Goal: Information Seeking & Learning: Learn about a topic

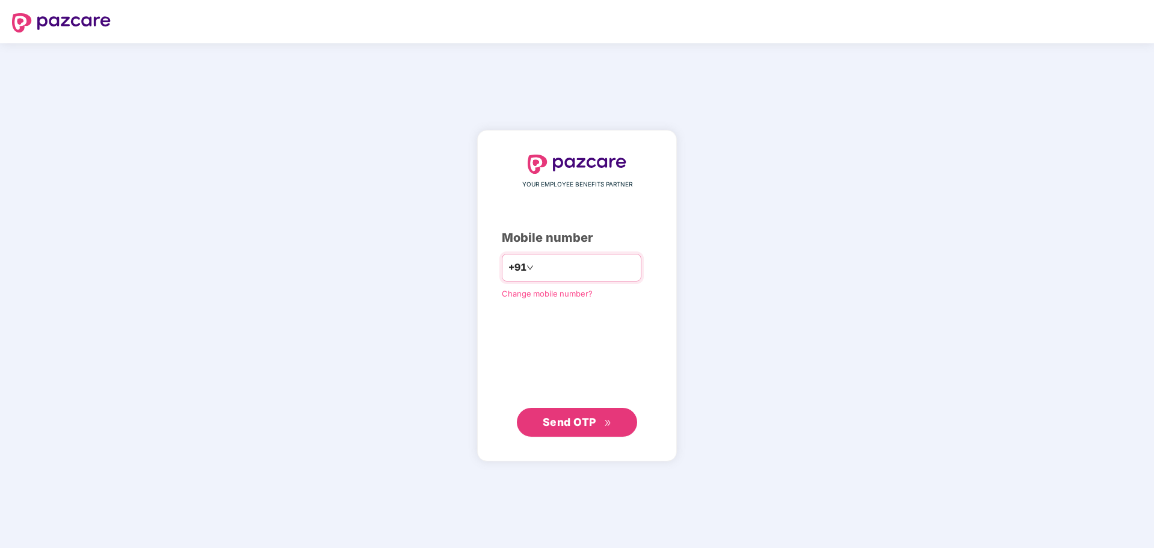
click at [559, 261] on input "number" at bounding box center [585, 267] width 99 height 19
type input "**********"
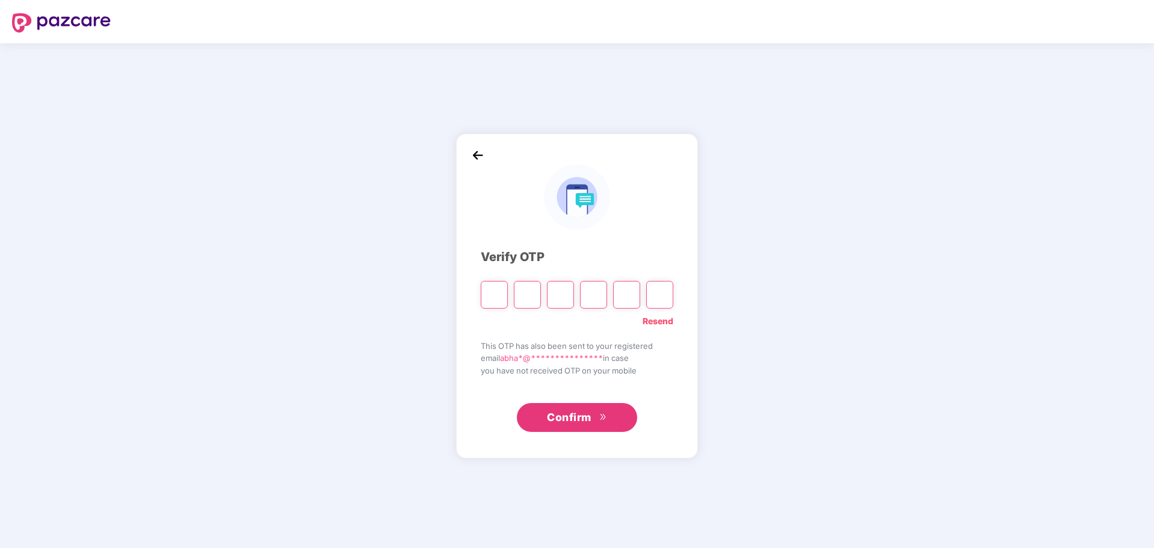
type input "*"
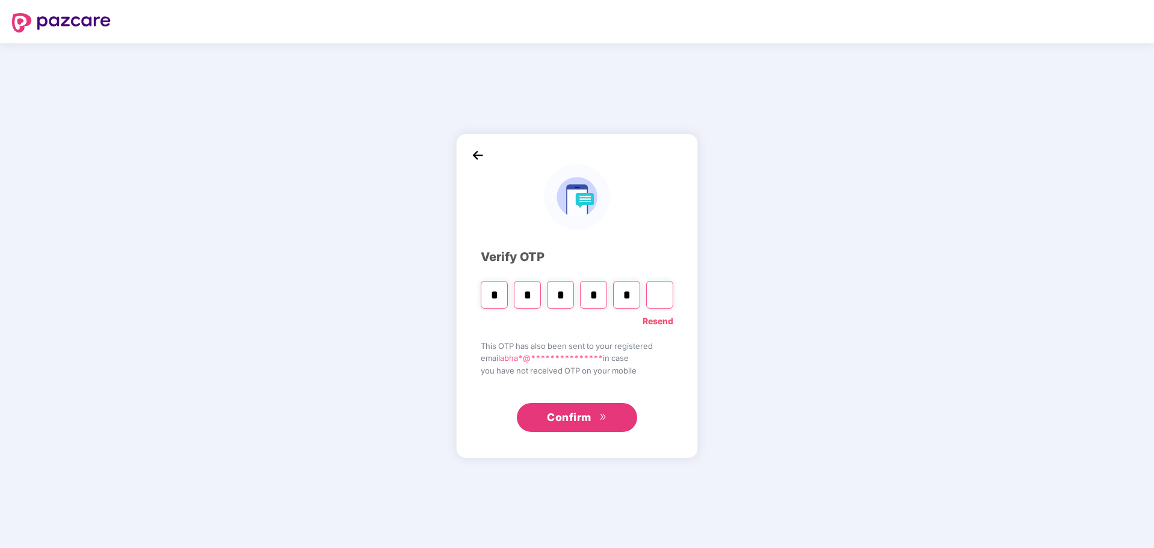
type input "*"
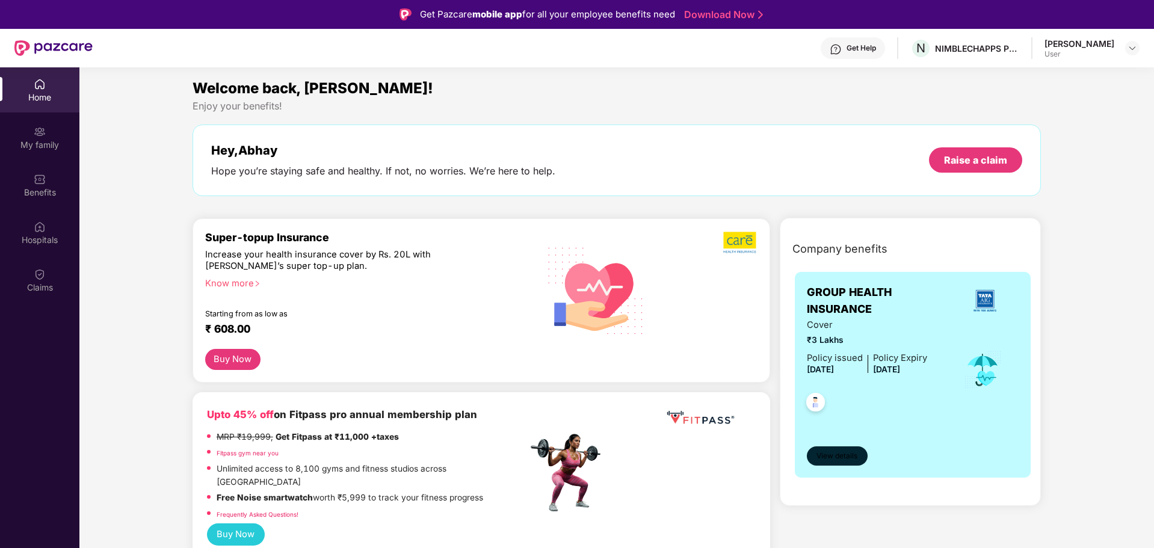
click at [842, 455] on span "View details" at bounding box center [836, 456] width 41 height 11
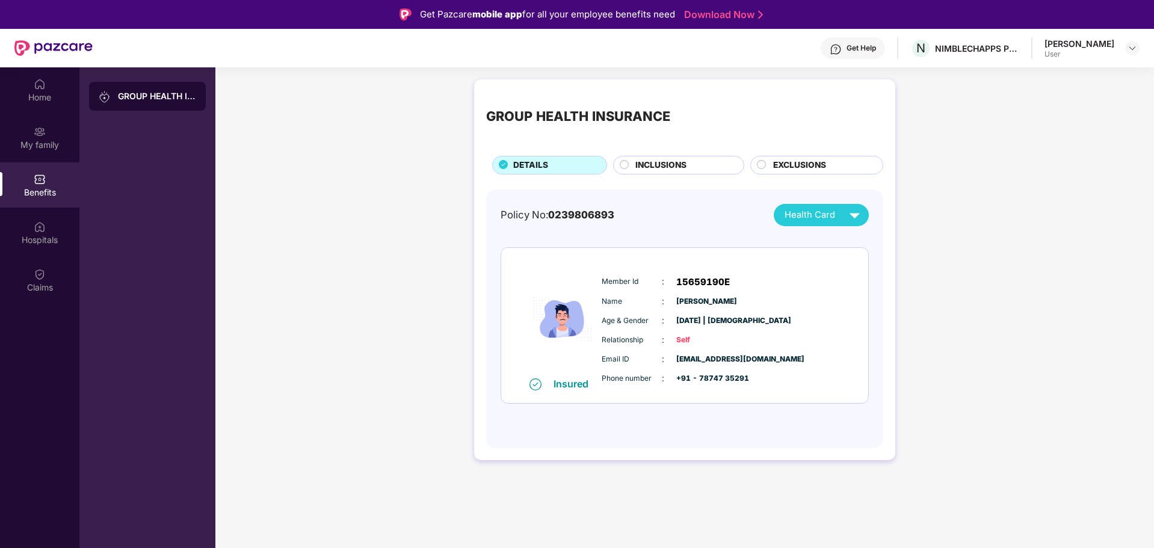
click at [658, 168] on span "INCLUSIONS" at bounding box center [660, 165] width 51 height 13
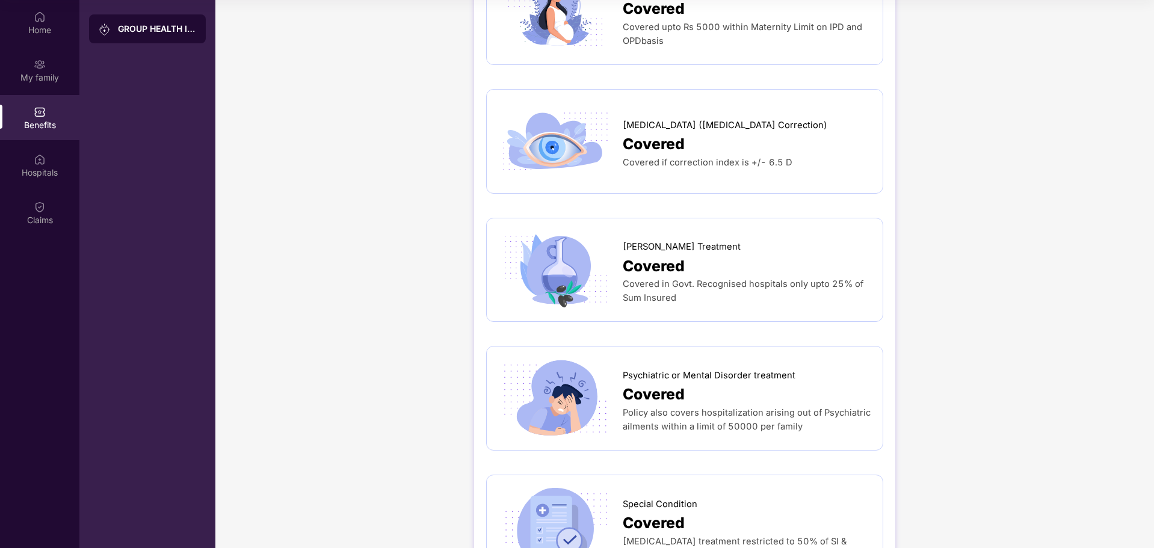
scroll to position [1684, 0]
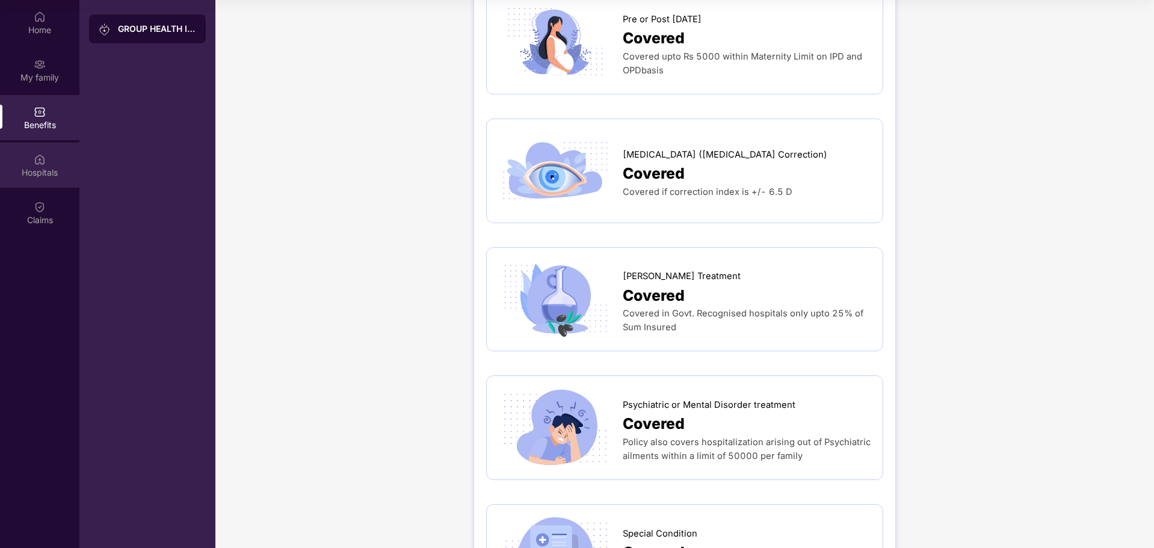
click at [28, 159] on div "Hospitals" at bounding box center [39, 165] width 79 height 45
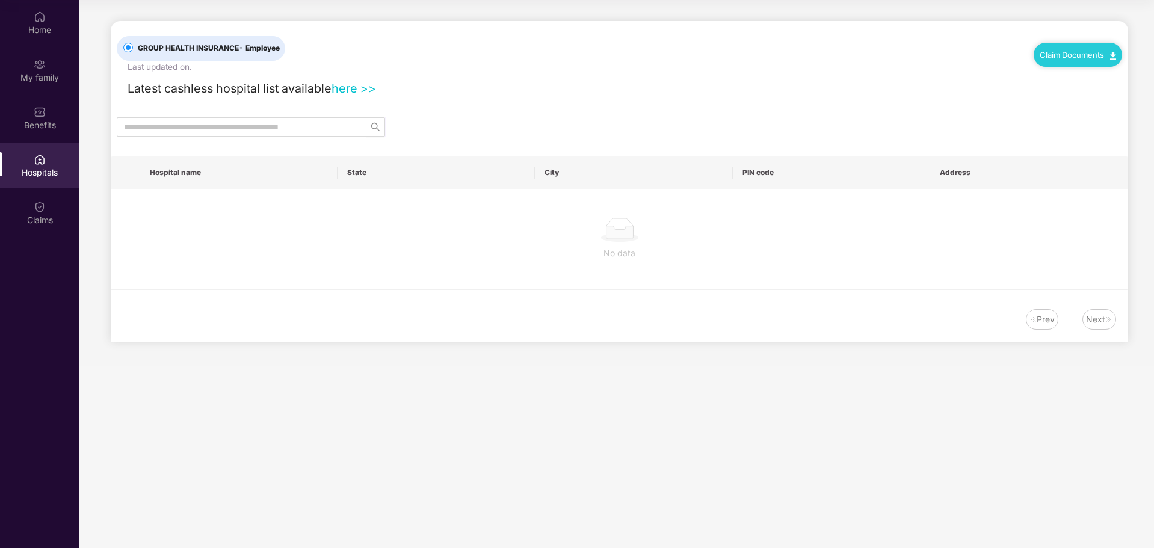
scroll to position [0, 0]
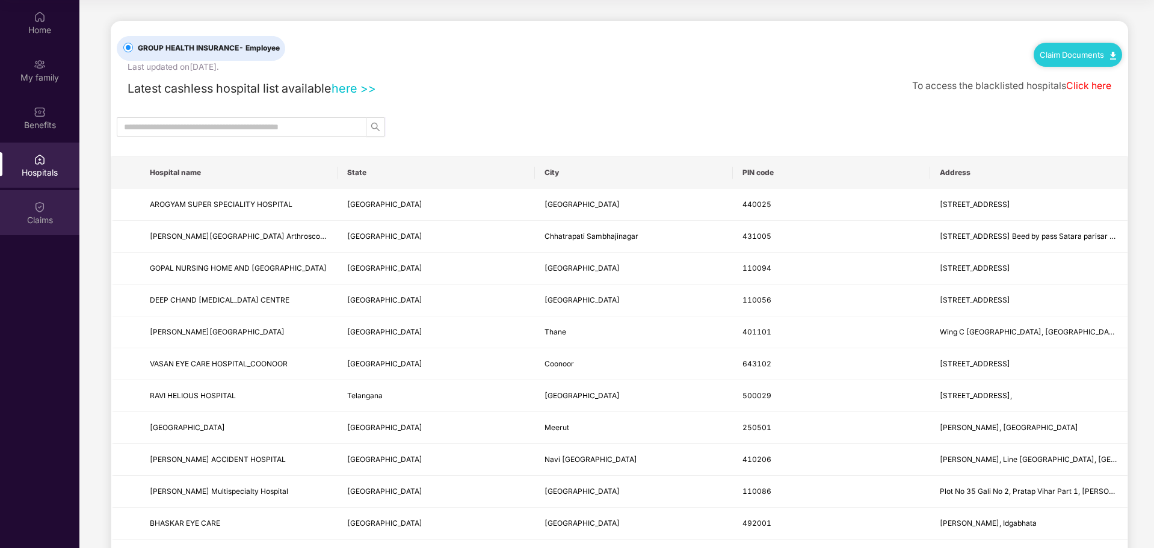
click at [45, 203] on div "Claims" at bounding box center [39, 212] width 79 height 45
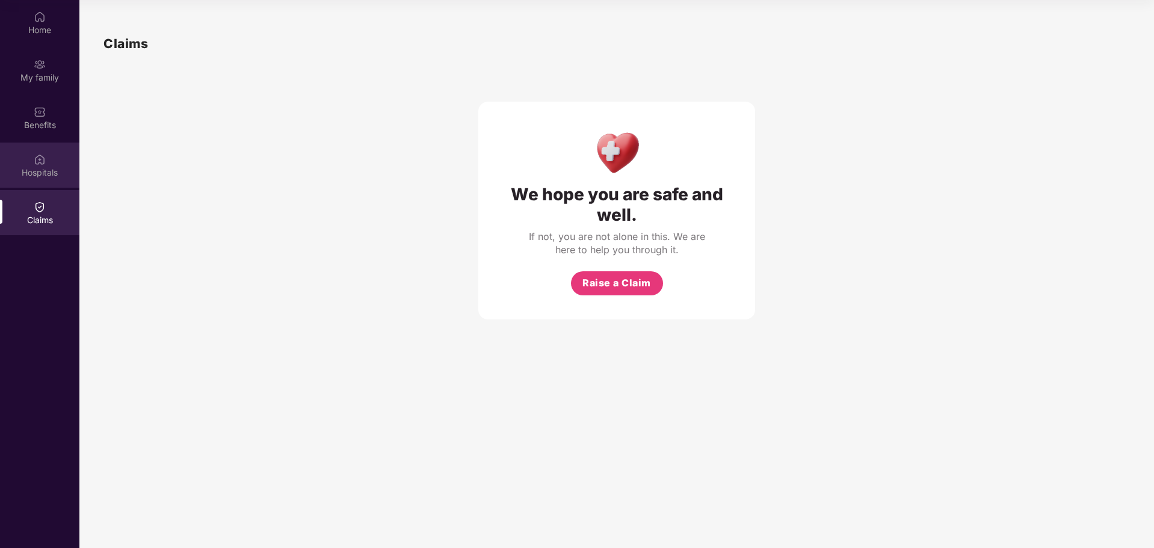
click at [35, 174] on div "Hospitals" at bounding box center [39, 173] width 79 height 12
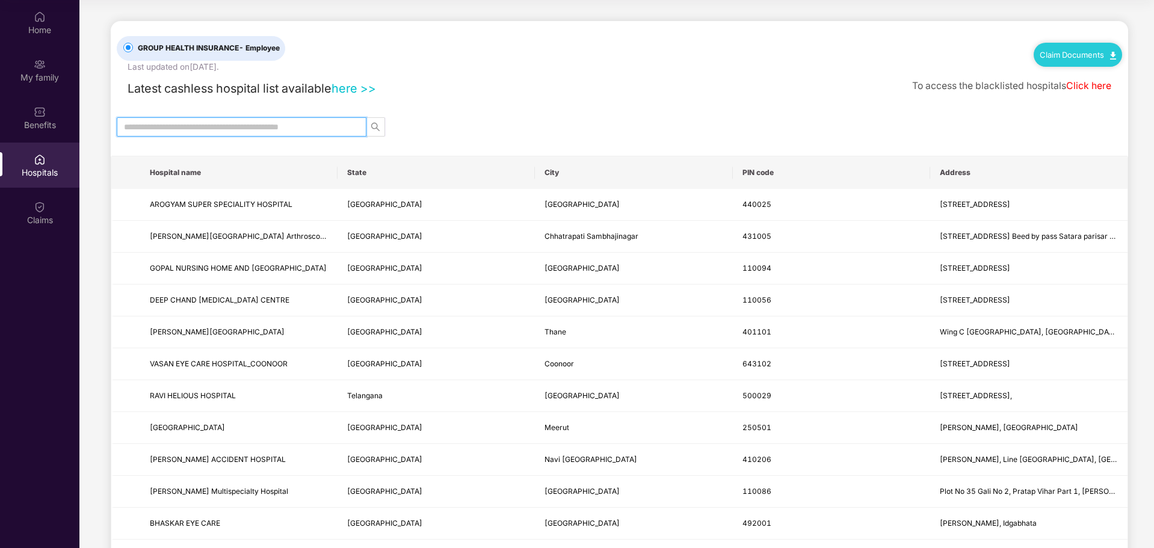
click at [254, 127] on input "text" at bounding box center [237, 126] width 226 height 13
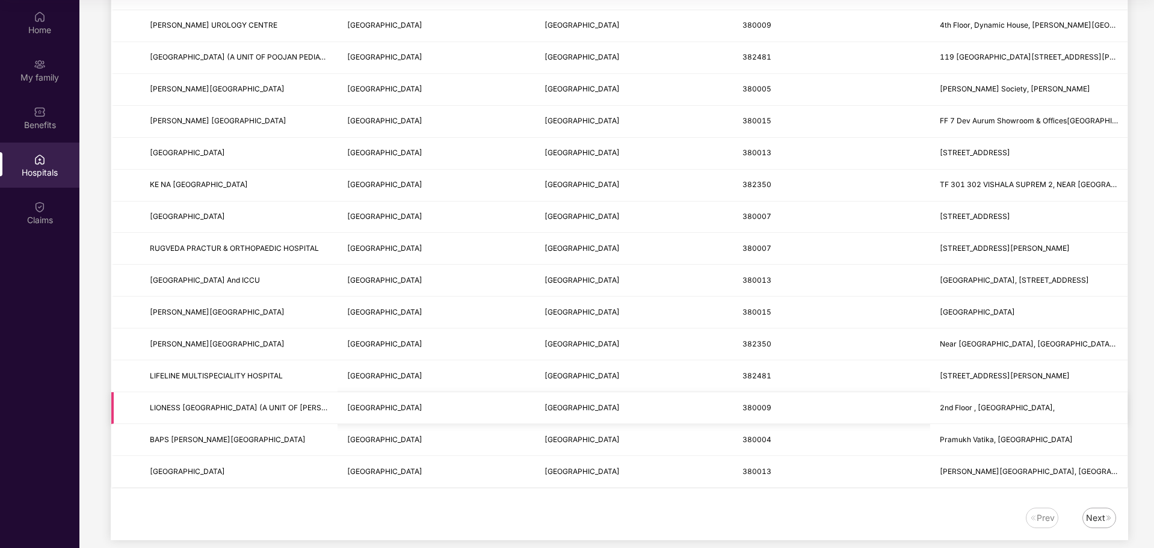
scroll to position [1310, 0]
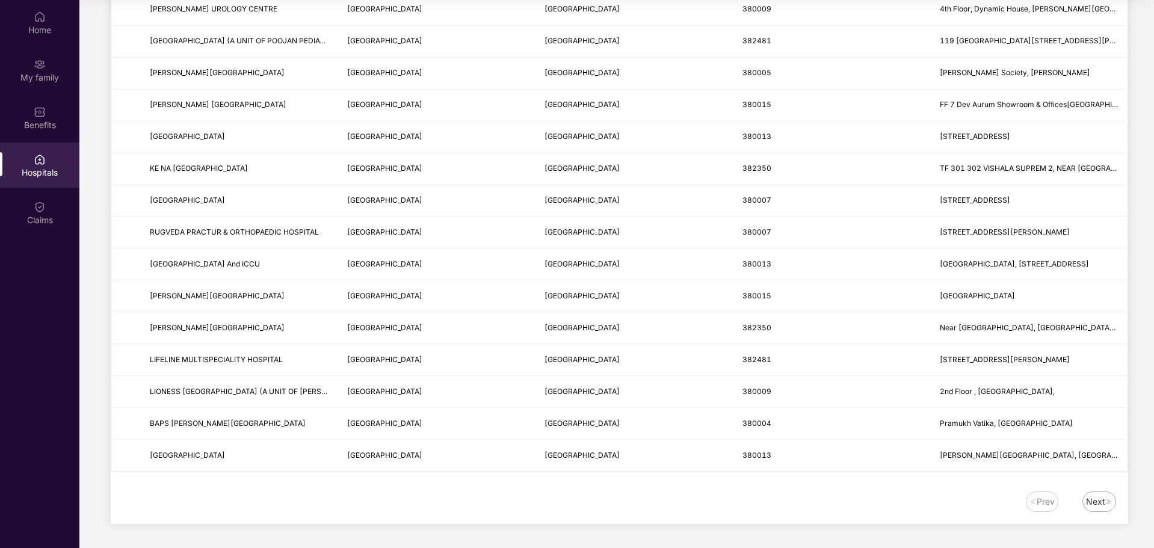
click at [1099, 498] on div "Next" at bounding box center [1095, 501] width 19 height 13
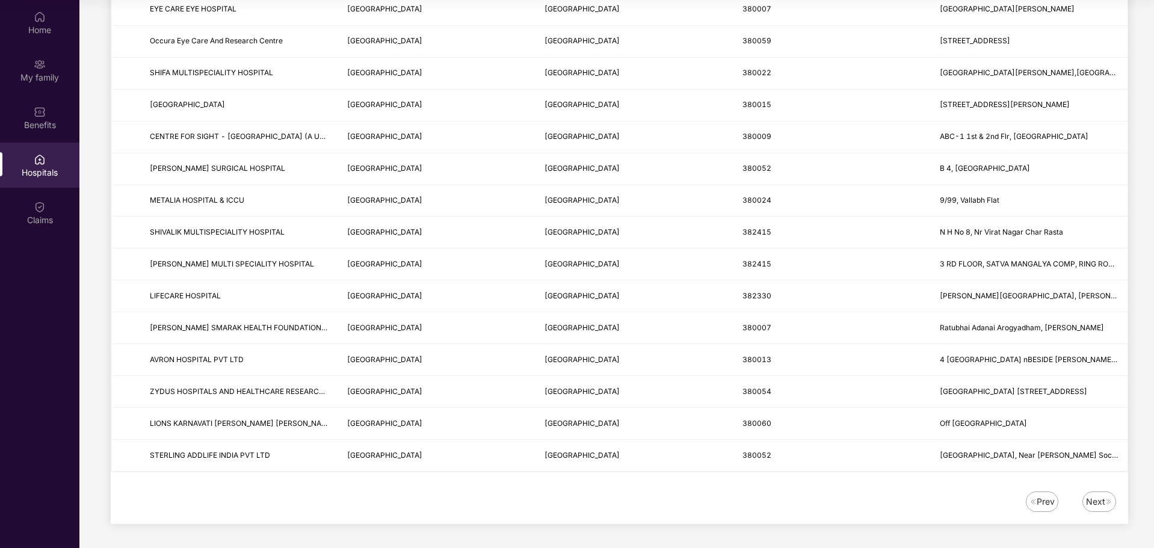
click at [1094, 500] on div "Next" at bounding box center [1095, 501] width 19 height 13
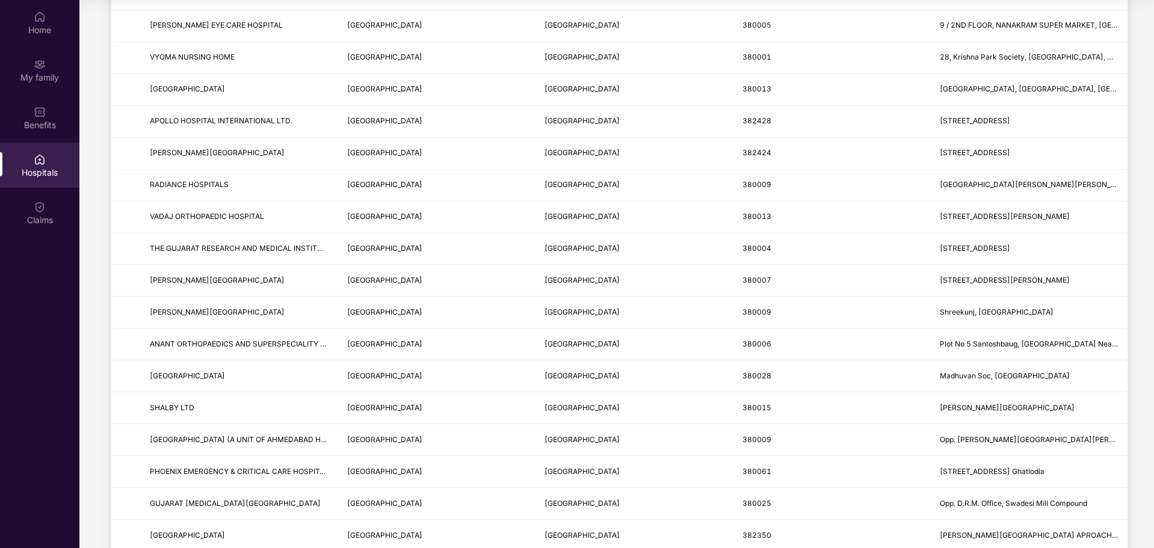
scroll to position [0, 0]
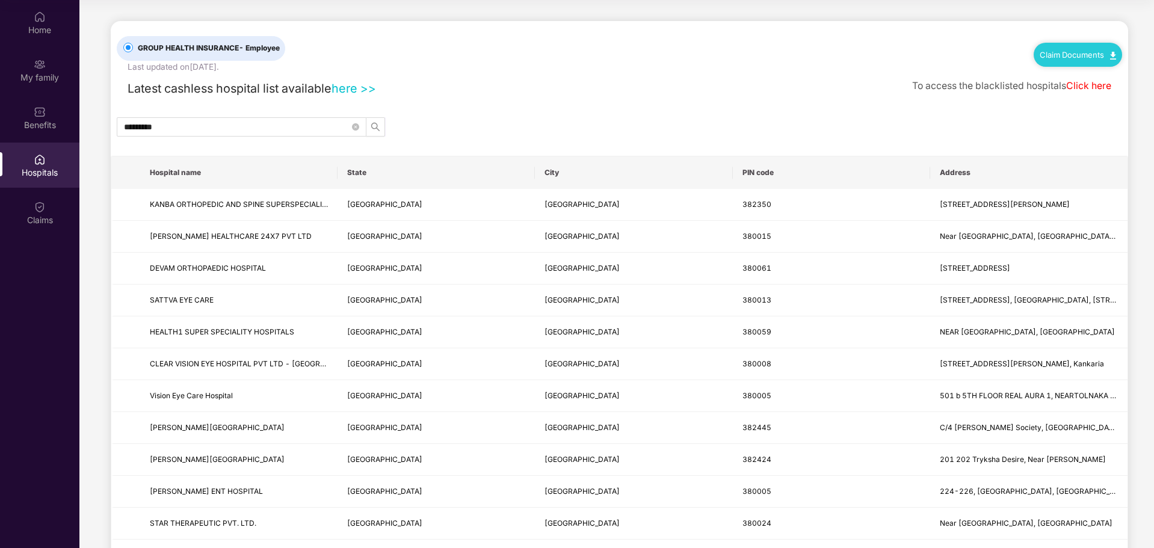
drag, startPoint x: 927, startPoint y: 172, endPoint x: 798, endPoint y: 182, distance: 129.8
click at [798, 182] on th "PIN code" at bounding box center [831, 172] width 197 height 32
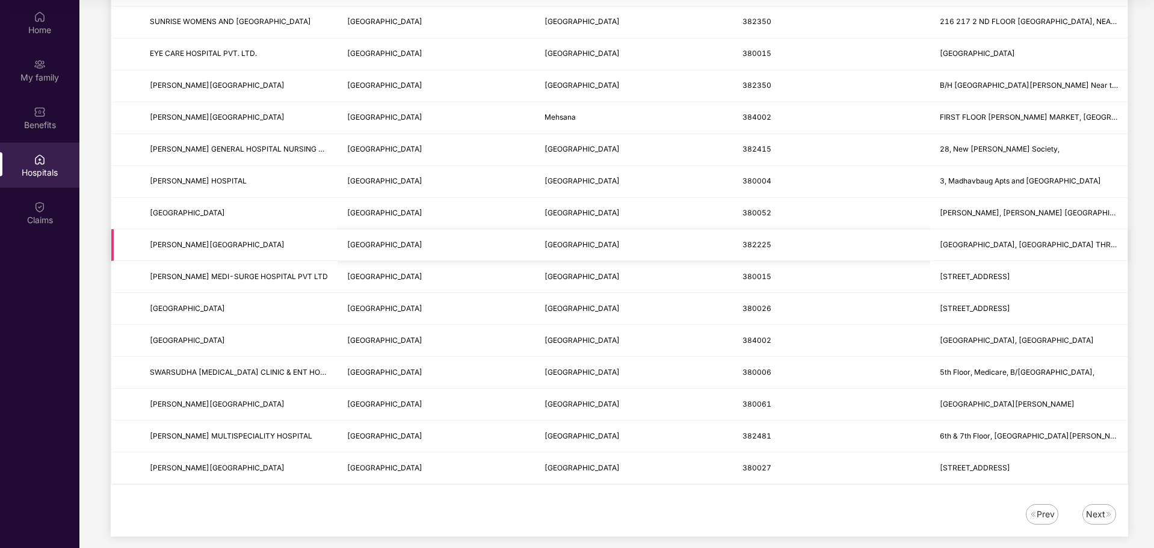
scroll to position [1299, 0]
click at [1102, 515] on div "Next" at bounding box center [1095, 513] width 19 height 13
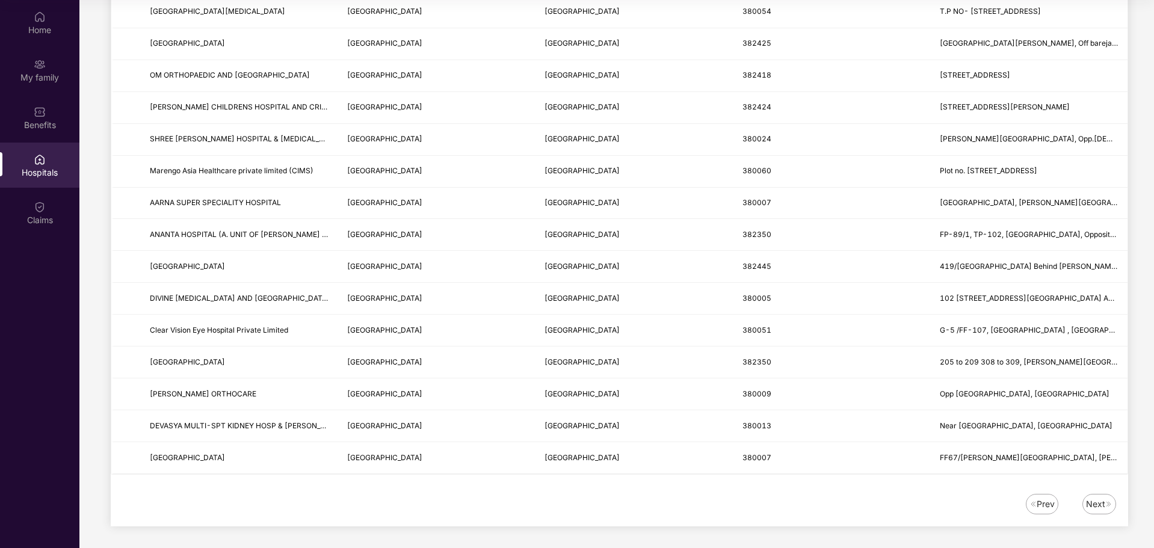
scroll to position [1310, 0]
click at [1111, 505] on img at bounding box center [1108, 501] width 7 height 7
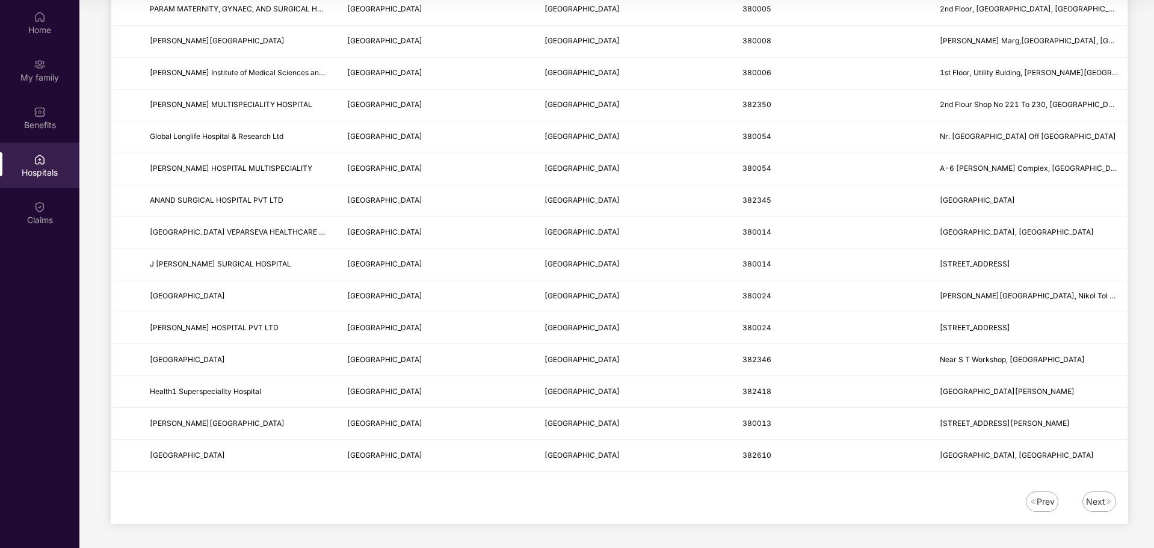
click at [1098, 499] on div "Next" at bounding box center [1095, 501] width 19 height 13
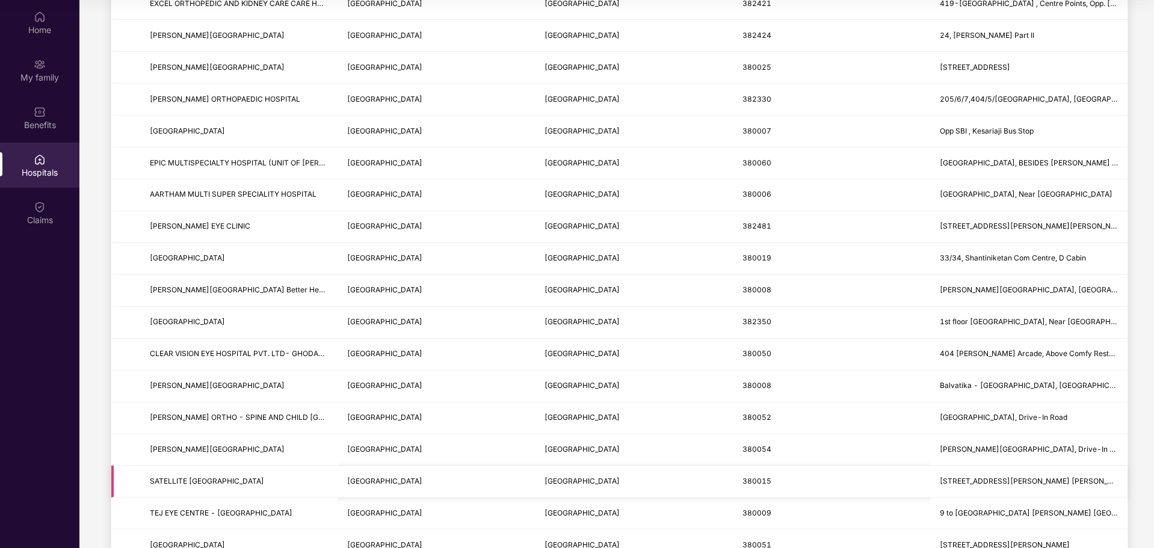
scroll to position [546, 0]
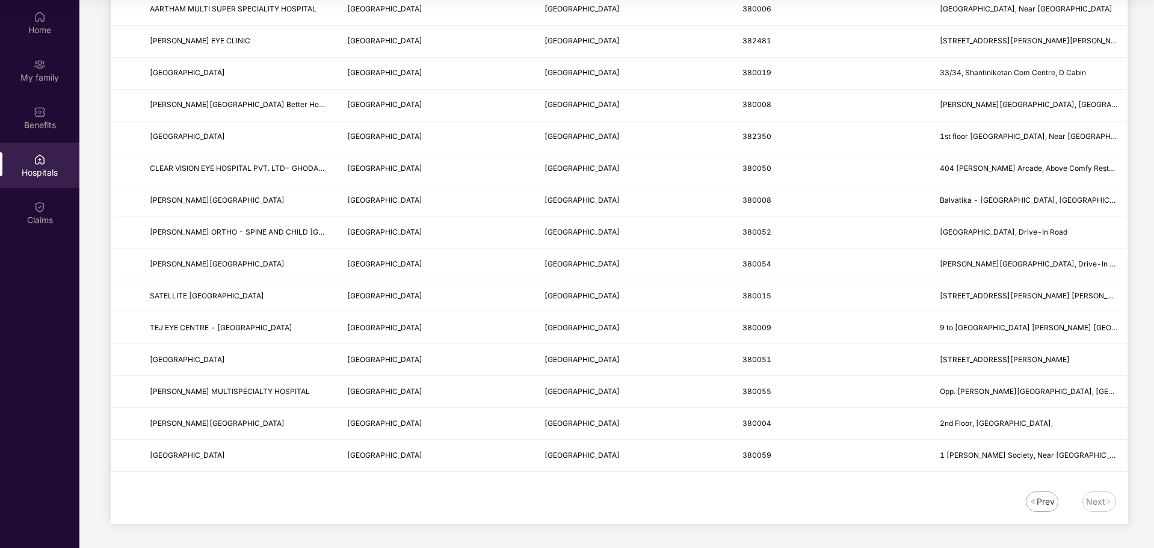
click at [1099, 494] on div "Next" at bounding box center [1099, 502] width 34 height 20
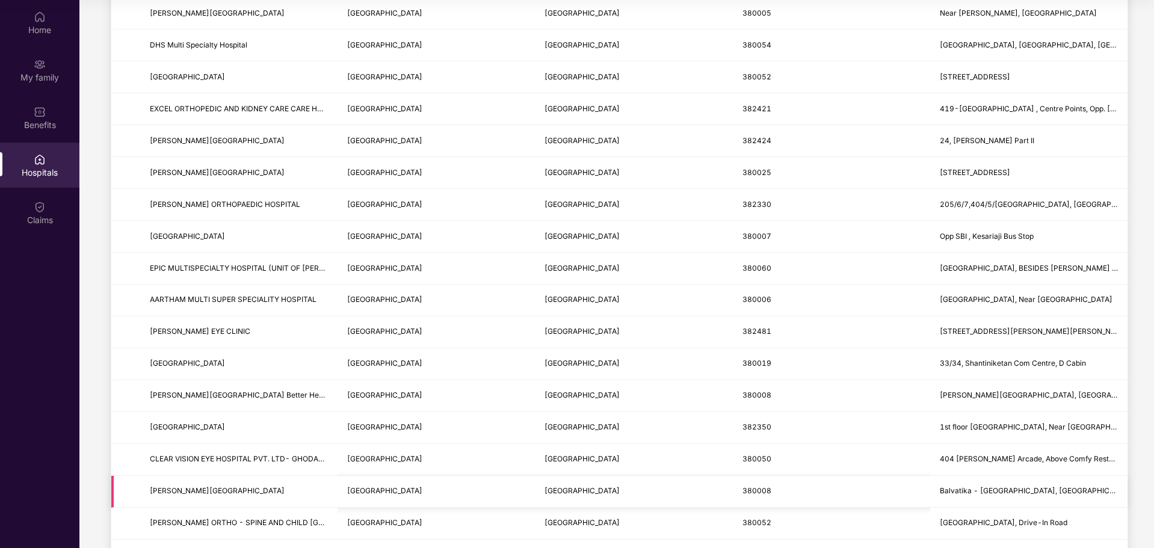
scroll to position [0, 0]
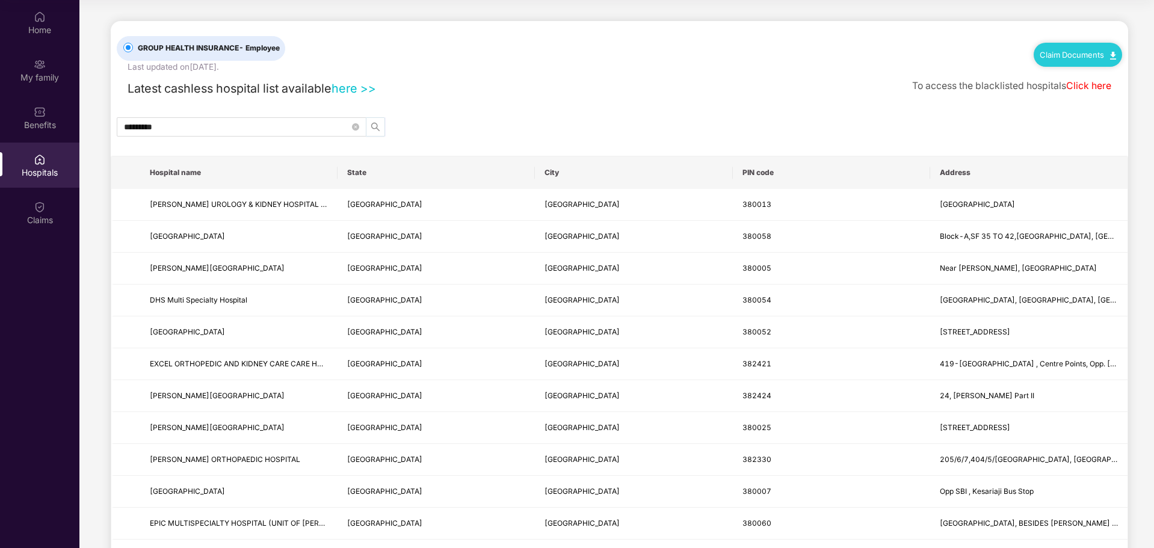
click at [374, 128] on icon "search" at bounding box center [376, 127] width 10 height 10
drag, startPoint x: 282, startPoint y: 126, endPoint x: 58, endPoint y: 93, distance: 226.2
click at [58, 93] on div "Home My family Benefits Hospitals Claims GROUP HEALTH INSURANCE - Employee Last…" at bounding box center [577, 274] width 1154 height 548
type input "*******"
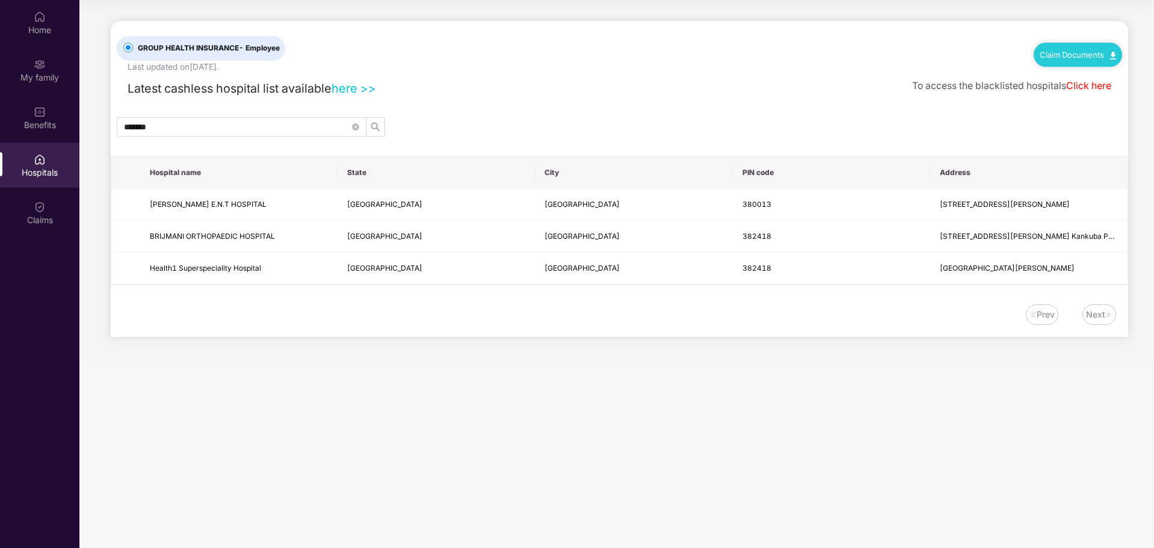
click at [860, 307] on div "Prev Next" at bounding box center [613, 314] width 1005 height 20
click at [36, 78] on div "My family" at bounding box center [39, 78] width 79 height 12
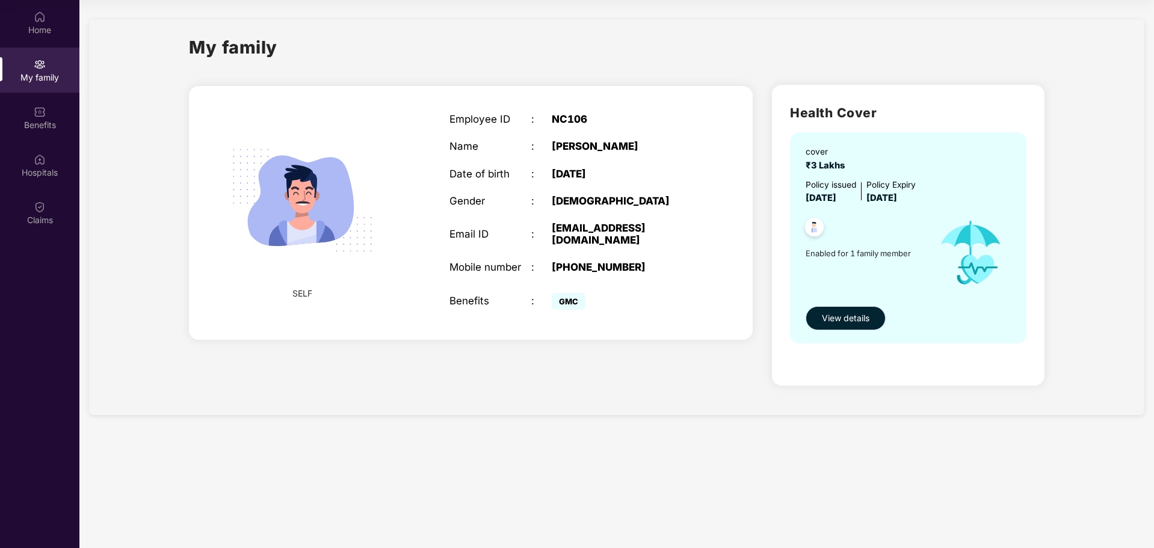
click at [847, 314] on span "View details" at bounding box center [846, 318] width 48 height 13
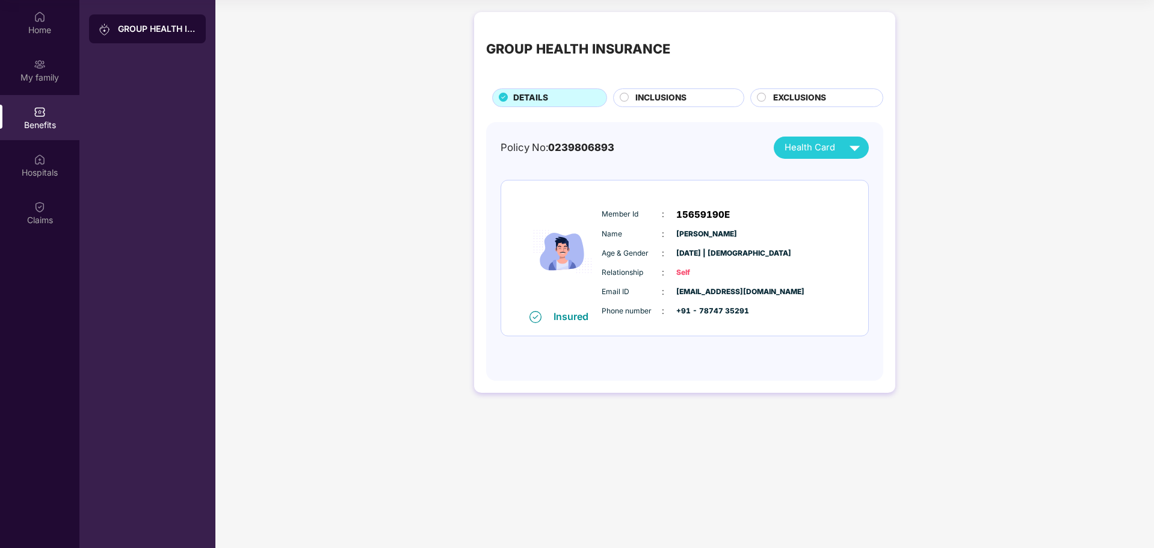
click at [679, 101] on span "INCLUSIONS" at bounding box center [660, 97] width 51 height 13
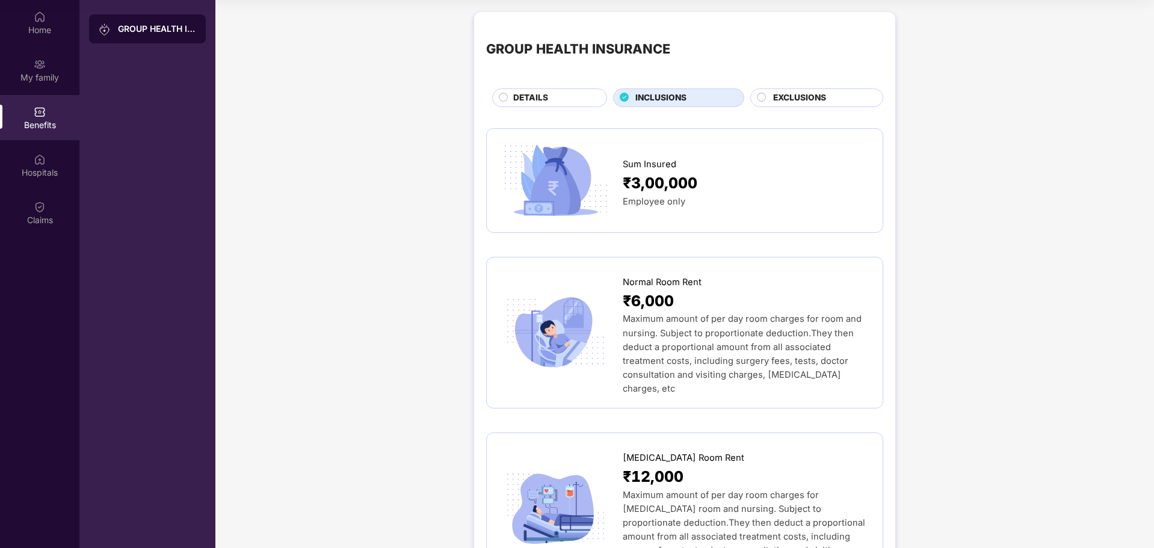
click at [773, 101] on span "EXCLUSIONS" at bounding box center [799, 97] width 53 height 13
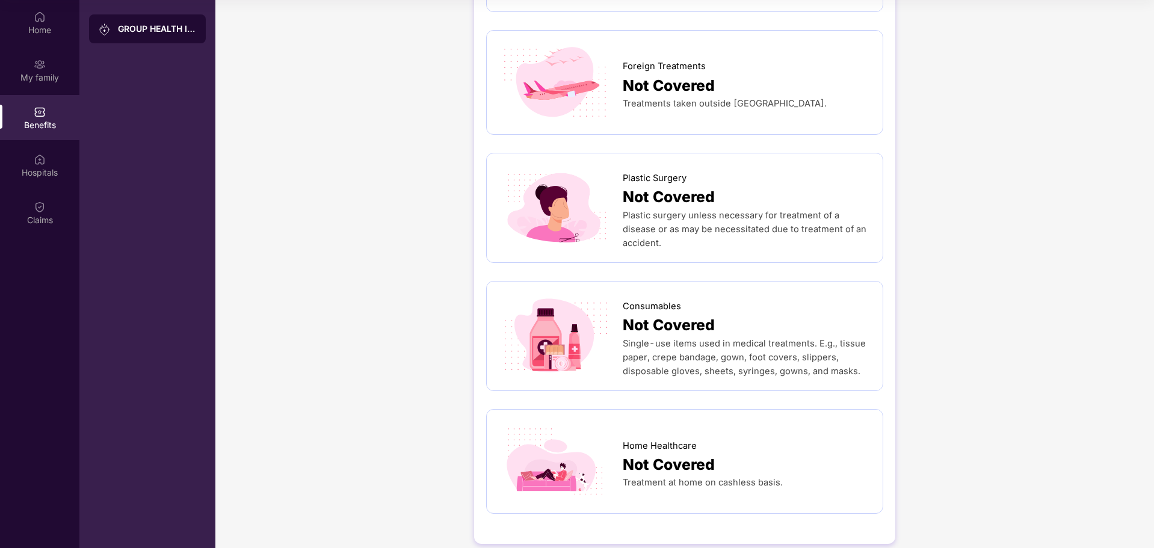
scroll to position [597, 0]
